Goal: Transaction & Acquisition: Purchase product/service

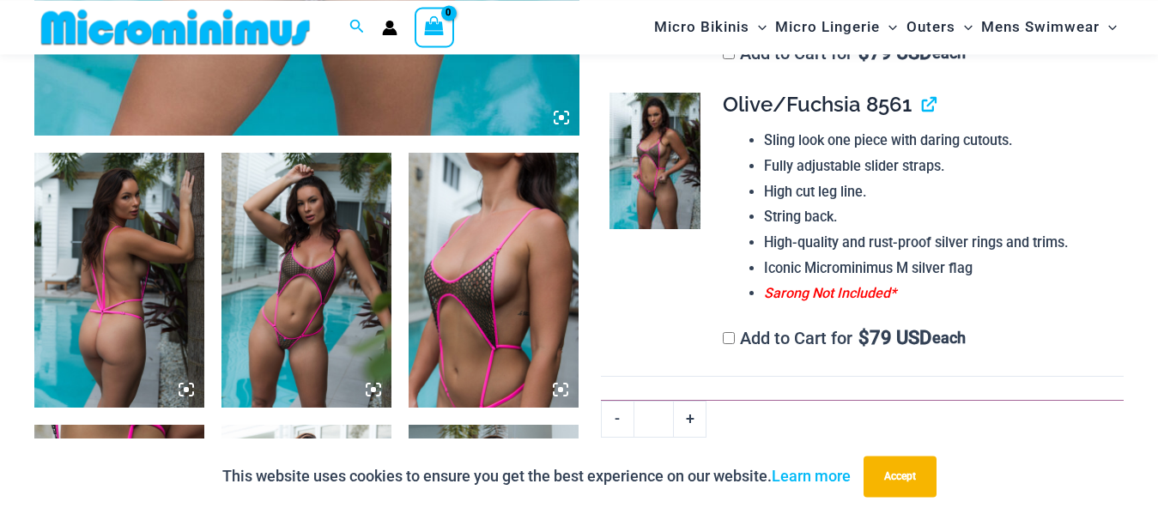
scroll to position [873, 0]
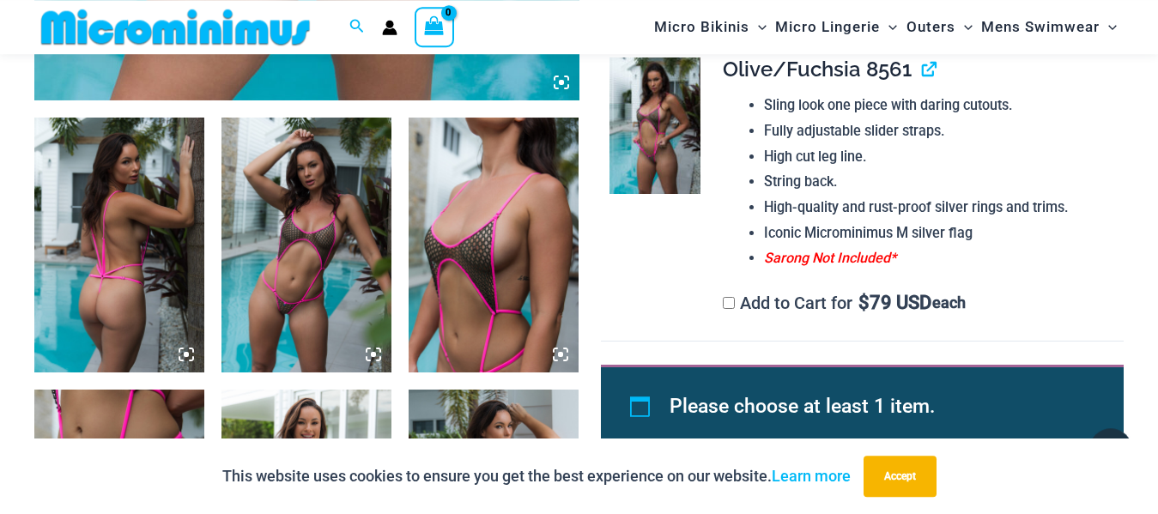
click at [302, 236] on img at bounding box center [307, 245] width 170 height 255
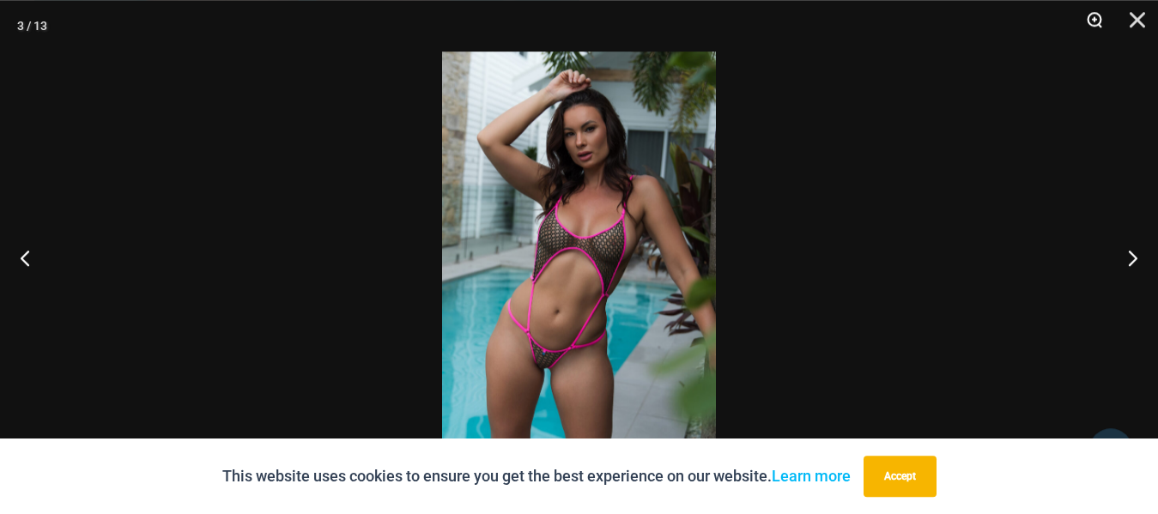
click at [1097, 20] on button "Zoom" at bounding box center [1088, 26] width 43 height 52
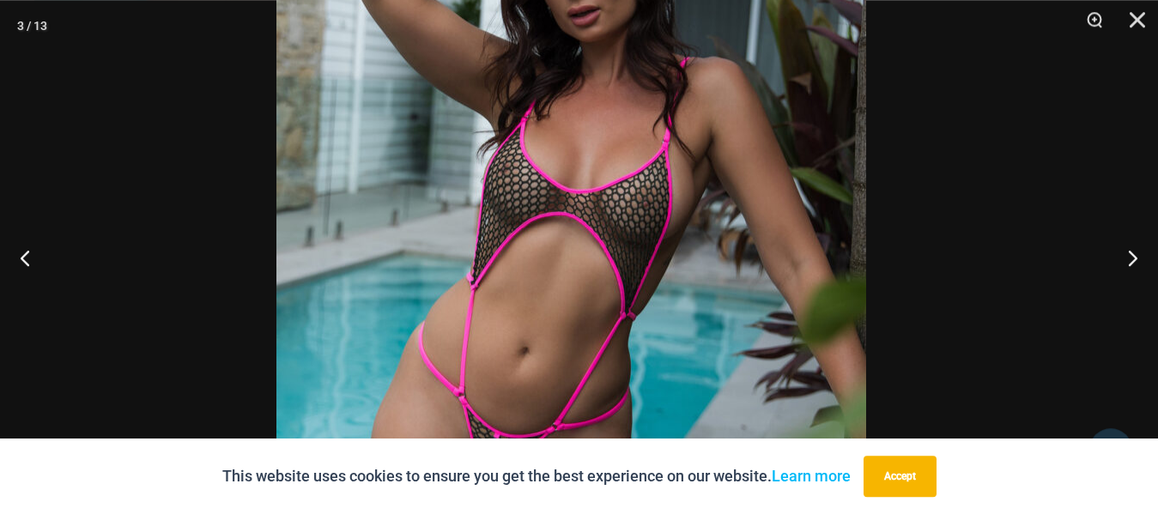
click at [732, 276] on img at bounding box center [571, 233] width 590 height 884
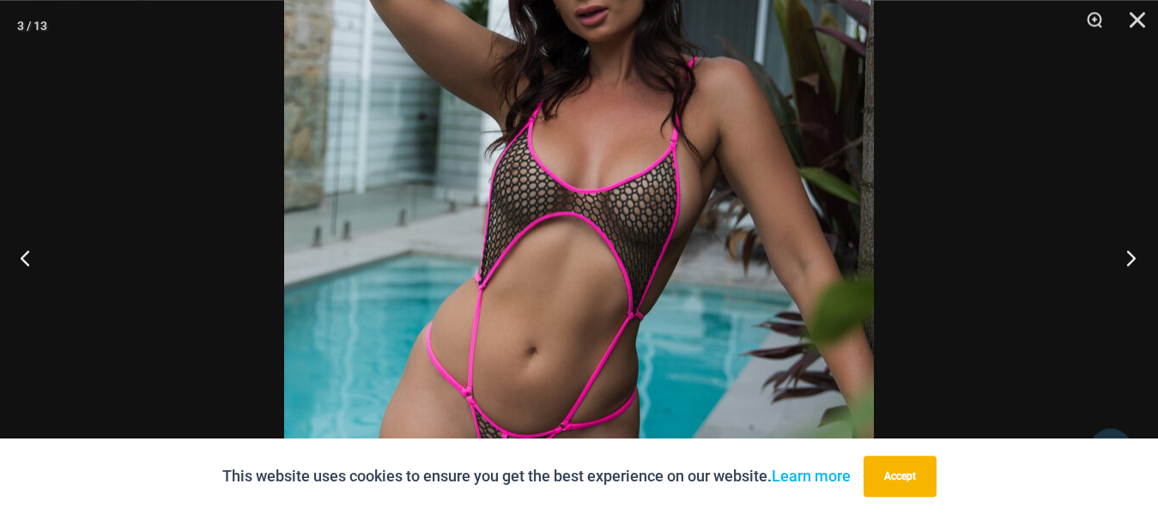
click at [1133, 252] on button "Next" at bounding box center [1126, 258] width 64 height 86
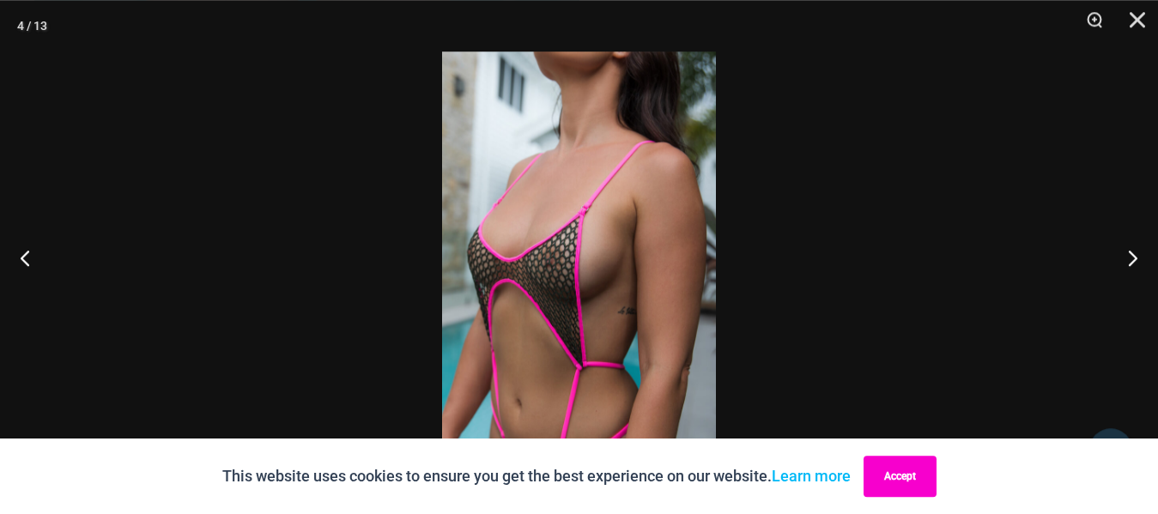
click at [920, 466] on button "Accept" at bounding box center [900, 476] width 73 height 41
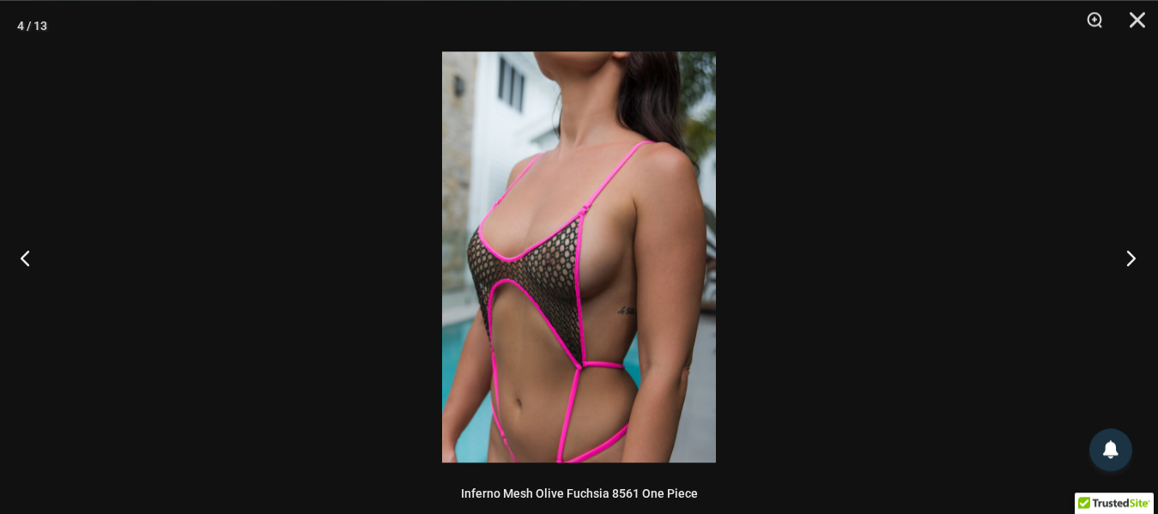
click at [1132, 262] on button "Next" at bounding box center [1126, 258] width 64 height 86
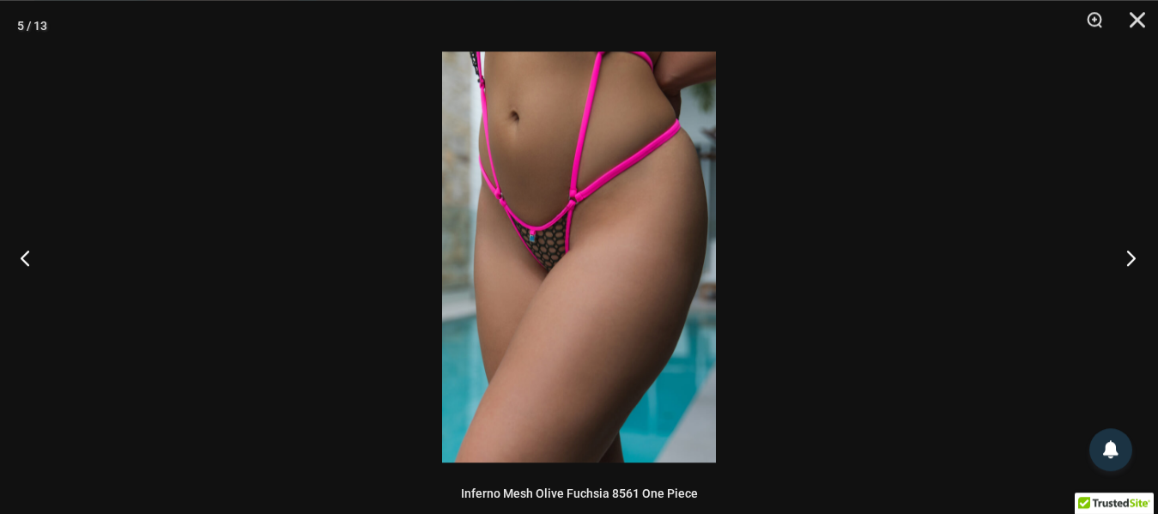
click at [1132, 262] on button "Next" at bounding box center [1126, 258] width 64 height 86
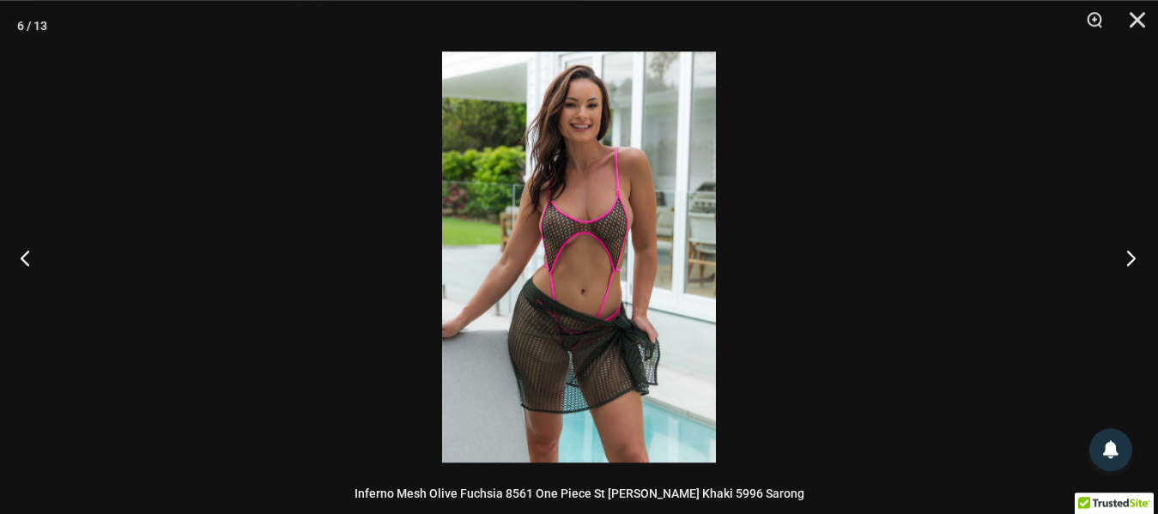
click at [1132, 262] on button "Next" at bounding box center [1126, 258] width 64 height 86
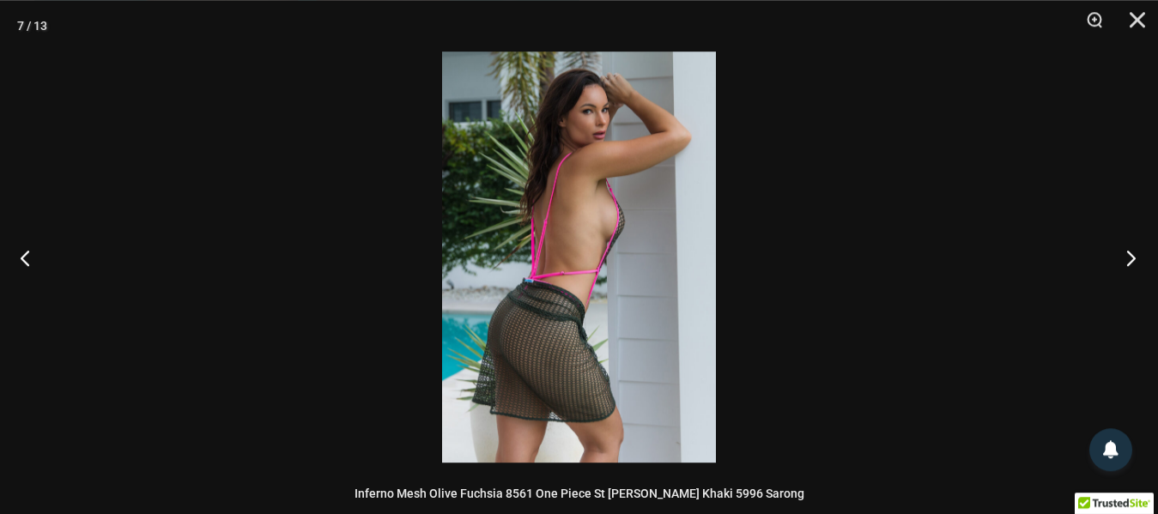
click at [1132, 262] on button "Next" at bounding box center [1126, 258] width 64 height 86
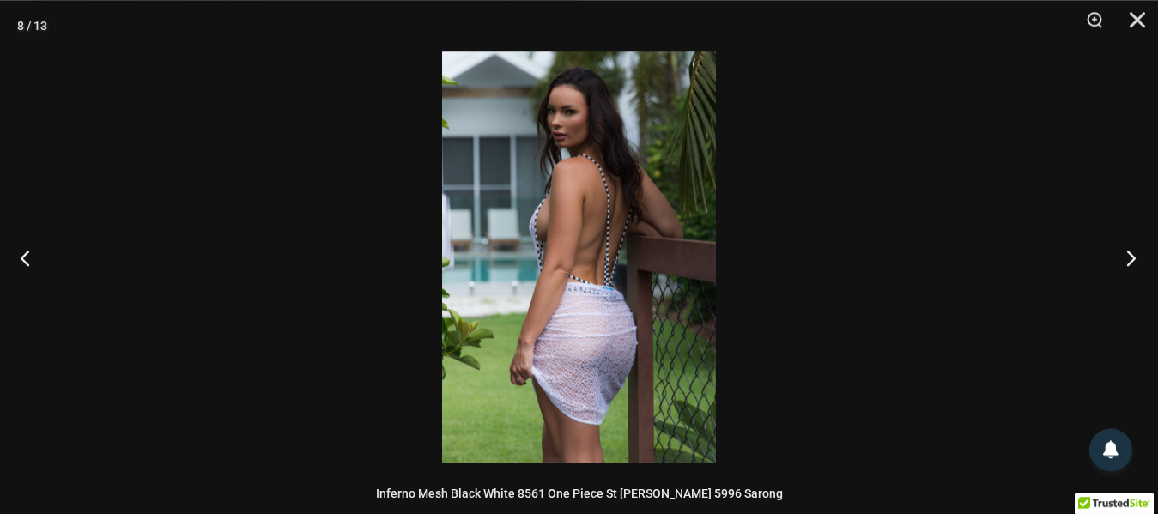
click at [1132, 262] on button "Next" at bounding box center [1126, 258] width 64 height 86
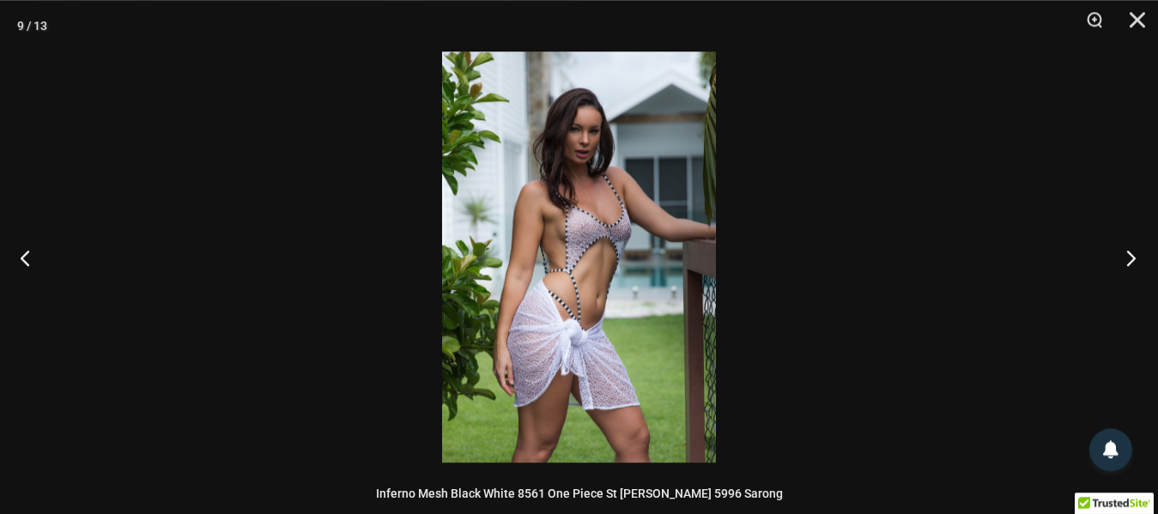
click at [1132, 262] on button "Next" at bounding box center [1126, 258] width 64 height 86
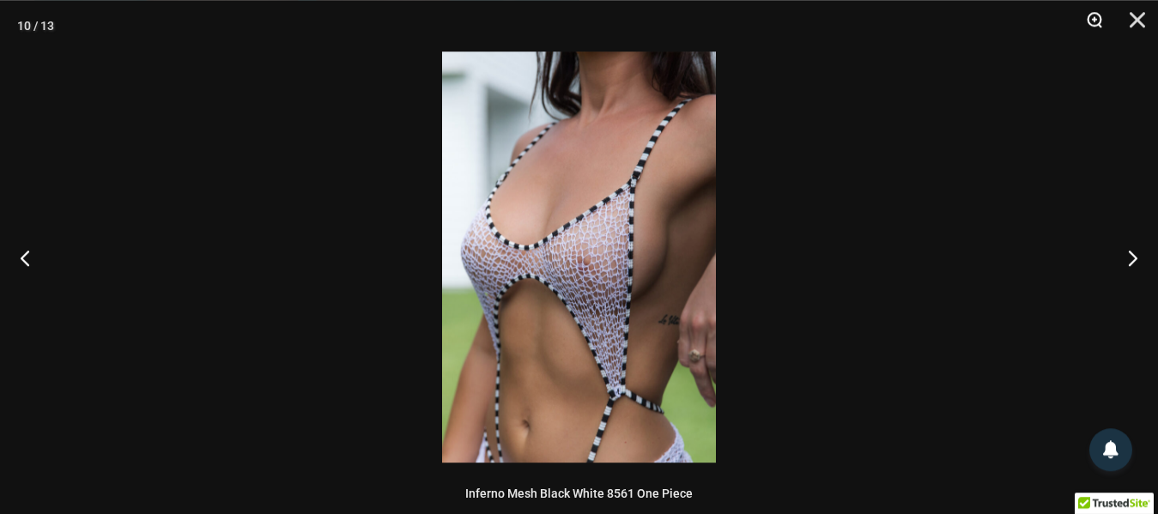
click at [1094, 10] on button "Zoom" at bounding box center [1088, 26] width 43 height 52
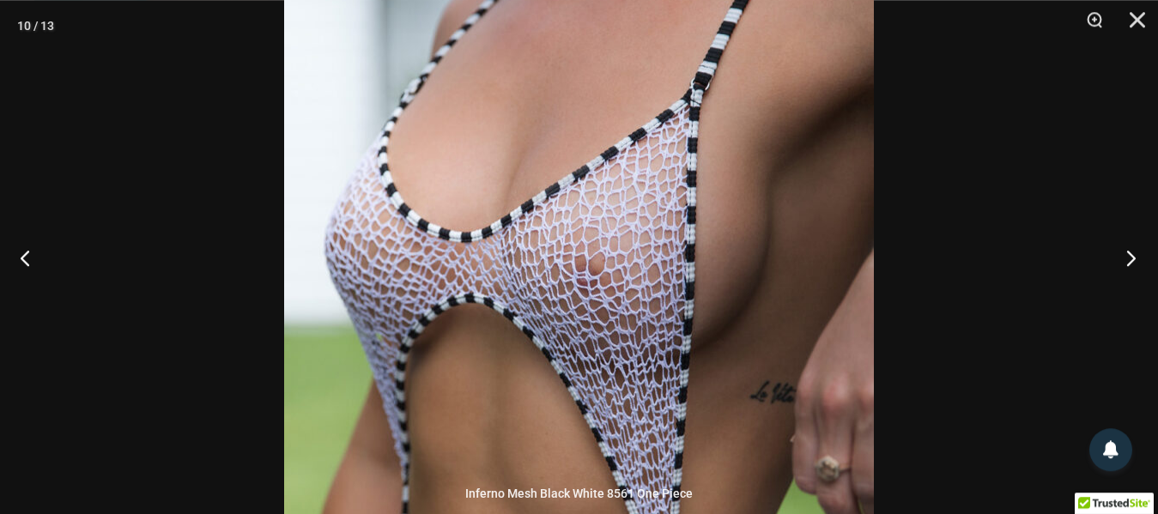
click at [1132, 253] on button "Next" at bounding box center [1126, 258] width 64 height 86
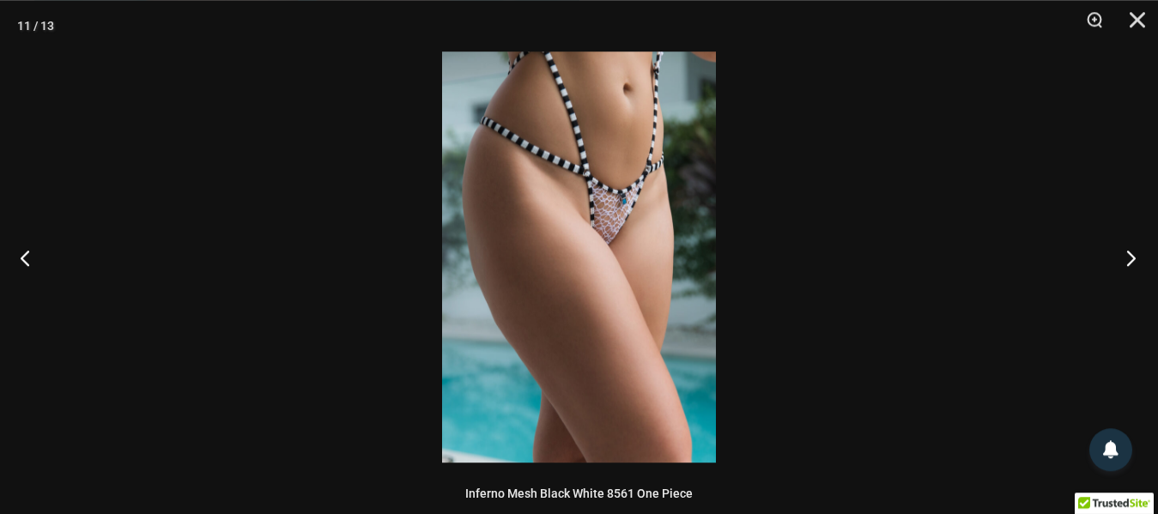
click at [1132, 253] on button "Next" at bounding box center [1126, 258] width 64 height 86
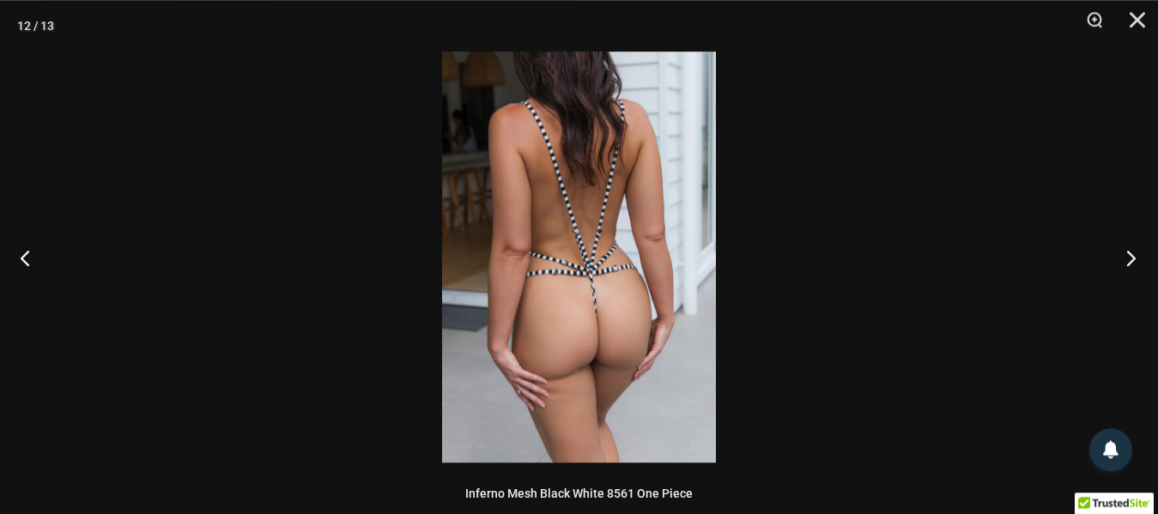
click at [1132, 253] on button "Next" at bounding box center [1126, 258] width 64 height 86
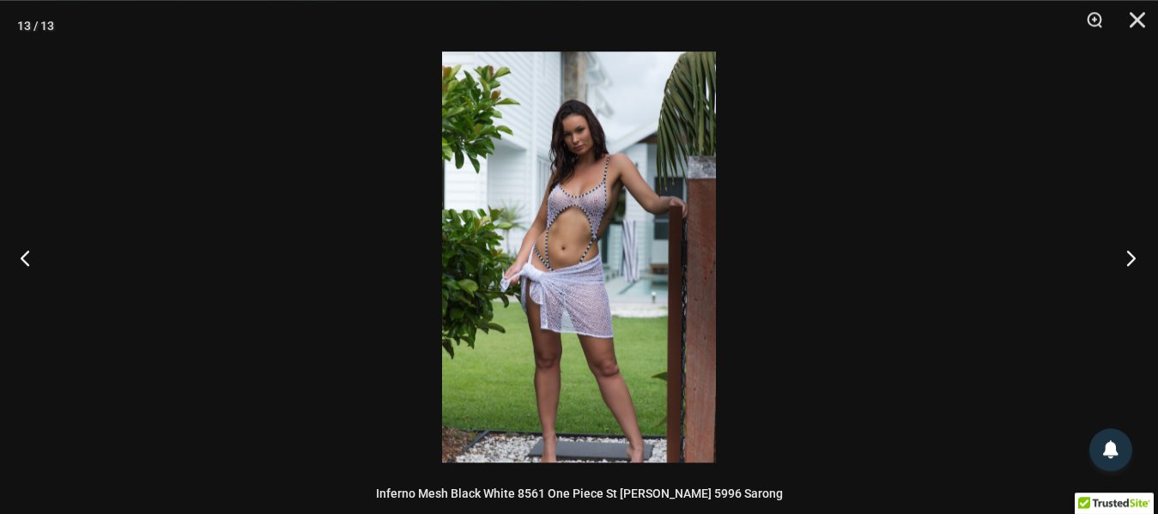
click at [1132, 253] on button "Next" at bounding box center [1126, 258] width 64 height 86
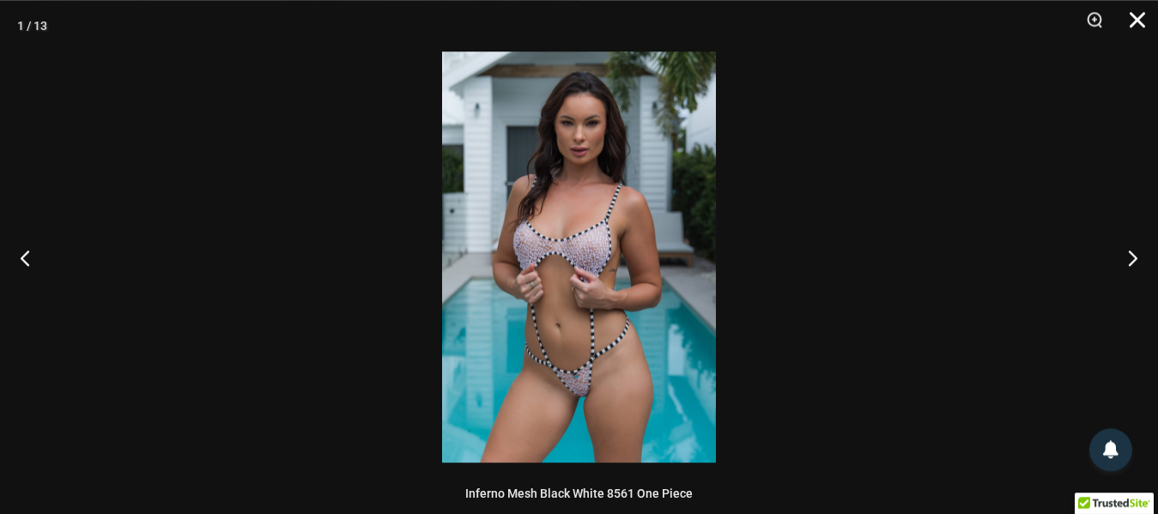
click at [1145, 15] on button "Close" at bounding box center [1131, 26] width 43 height 52
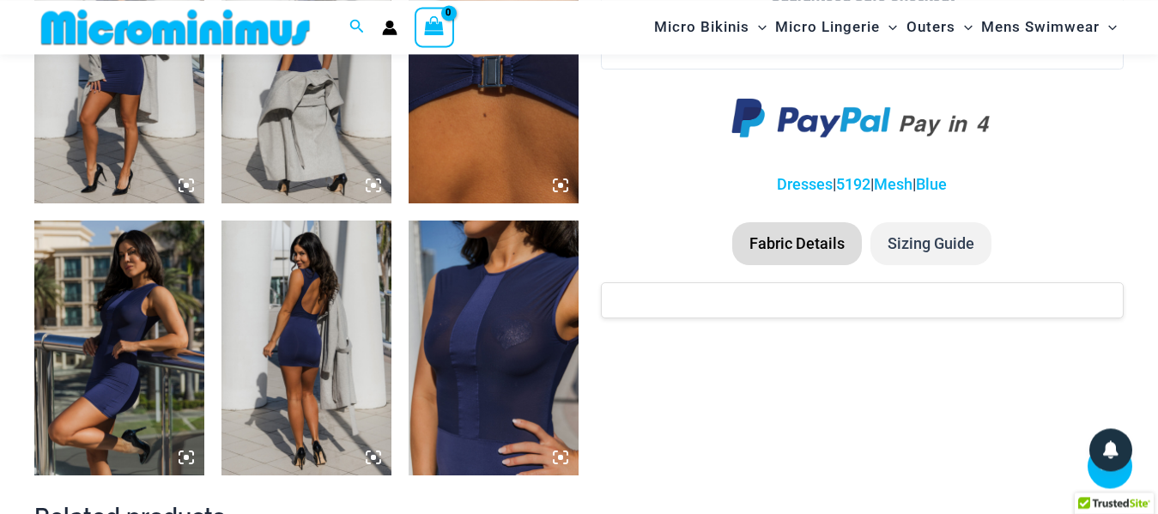
scroll to position [1325, 0]
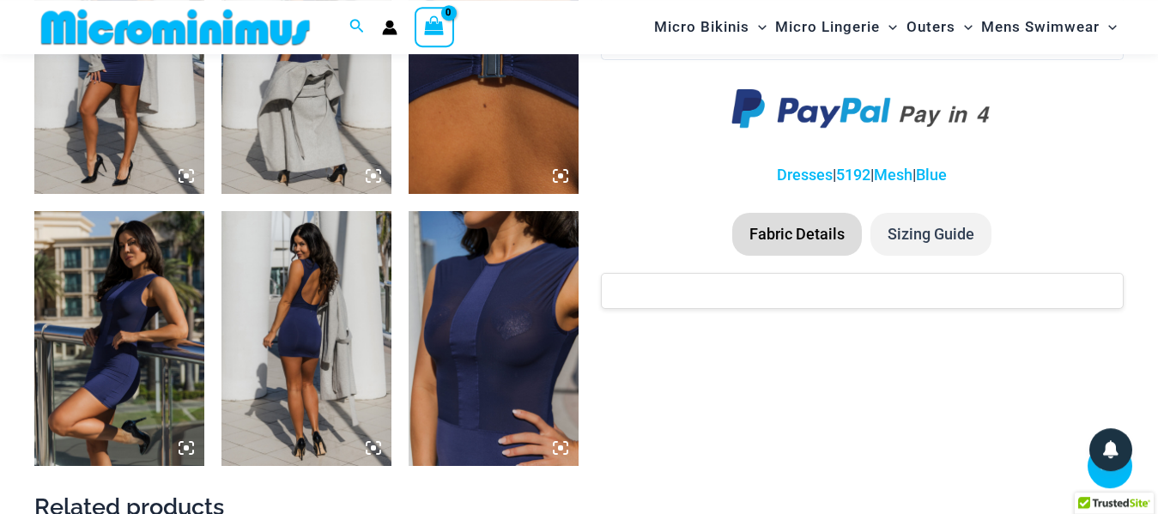
click at [514, 304] on img at bounding box center [494, 338] width 170 height 255
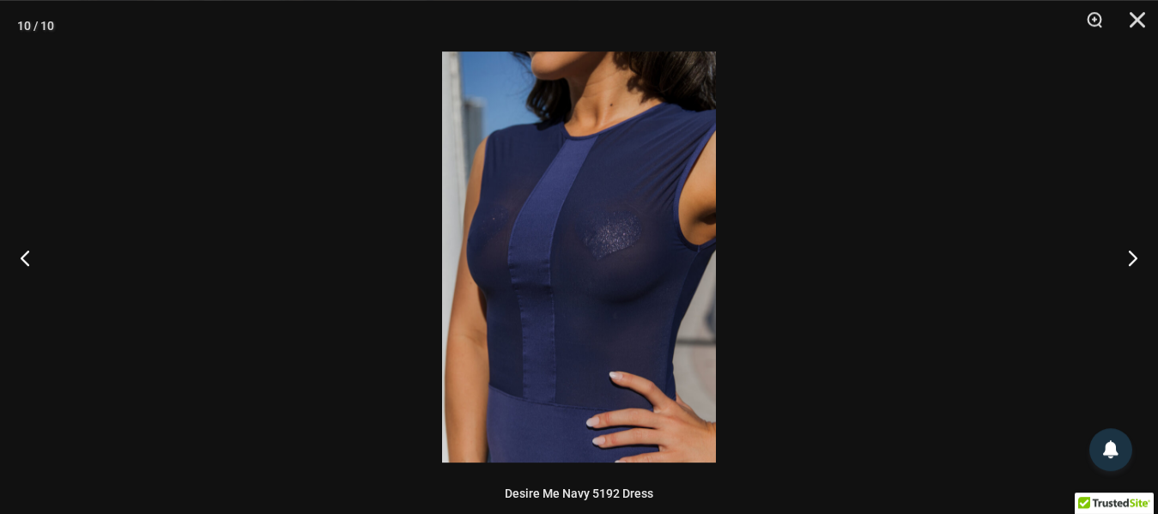
click at [610, 244] on img at bounding box center [579, 257] width 274 height 411
